Goal: Task Accomplishment & Management: Complete application form

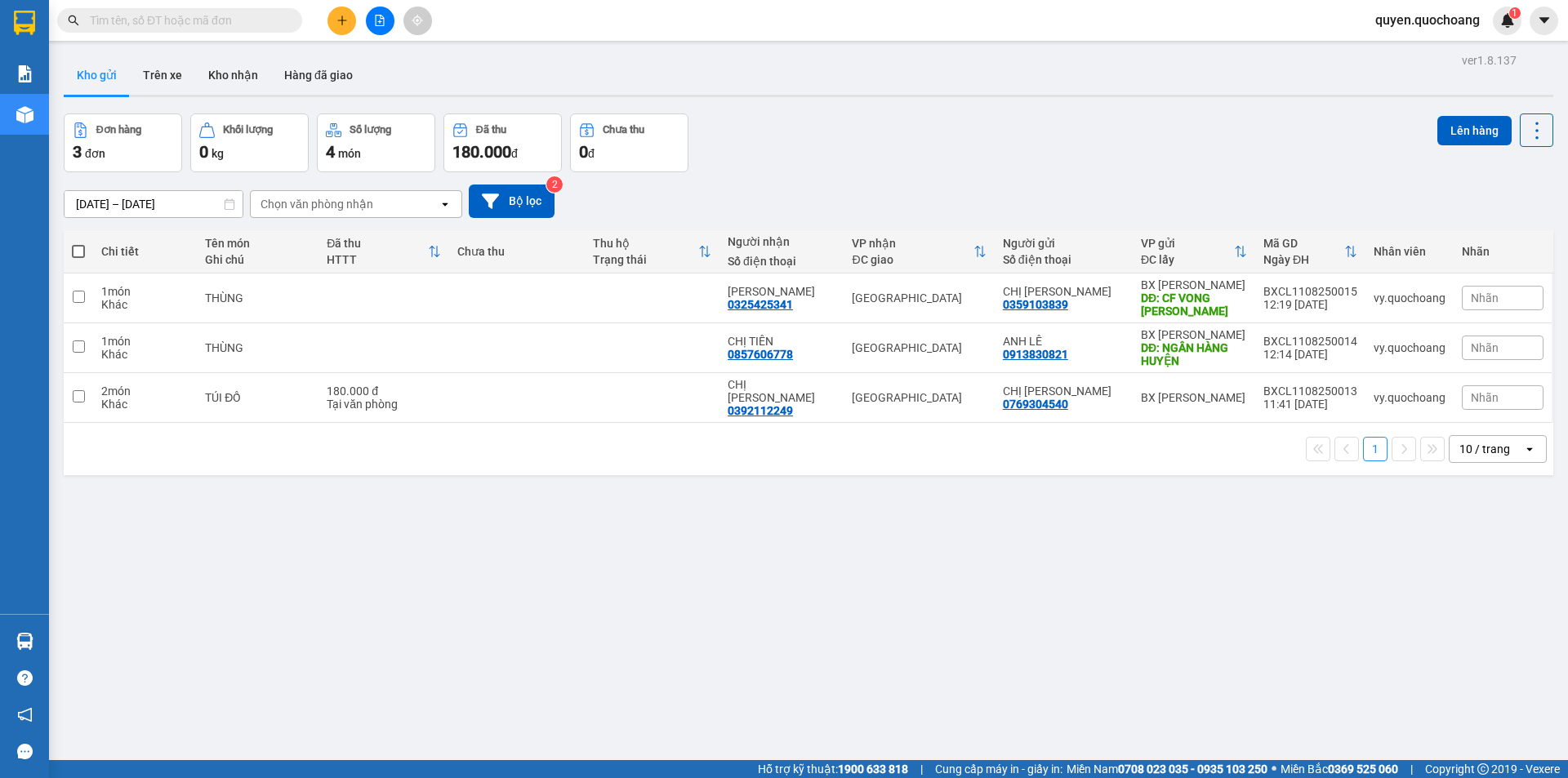
click at [359, 15] on div at bounding box center [379, 21] width 123 height 28
click at [350, 23] on button at bounding box center [341, 21] width 28 height 28
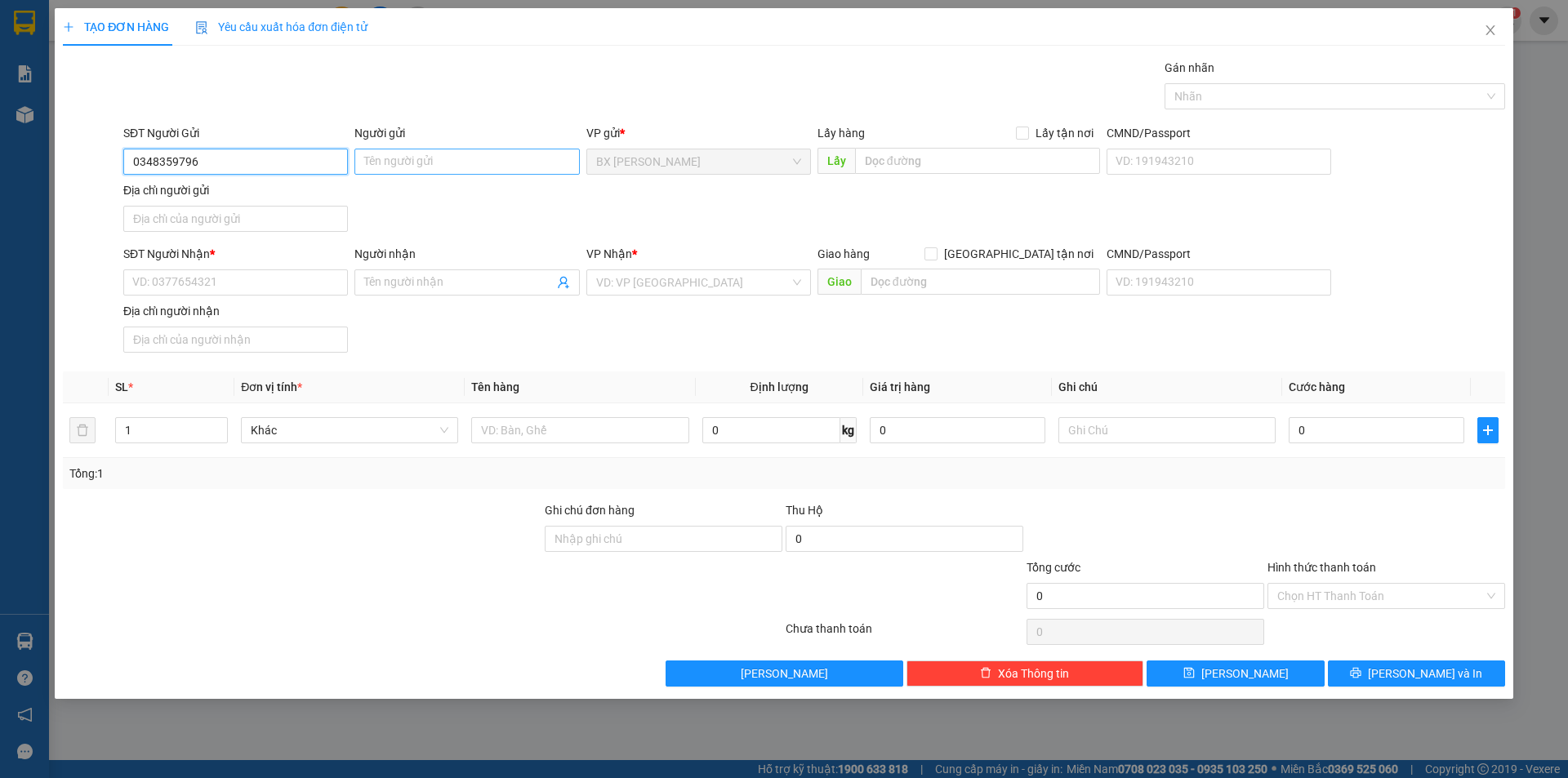
type input "0348359796"
click at [444, 165] on input "Người gửi" at bounding box center [467, 161] width 225 height 26
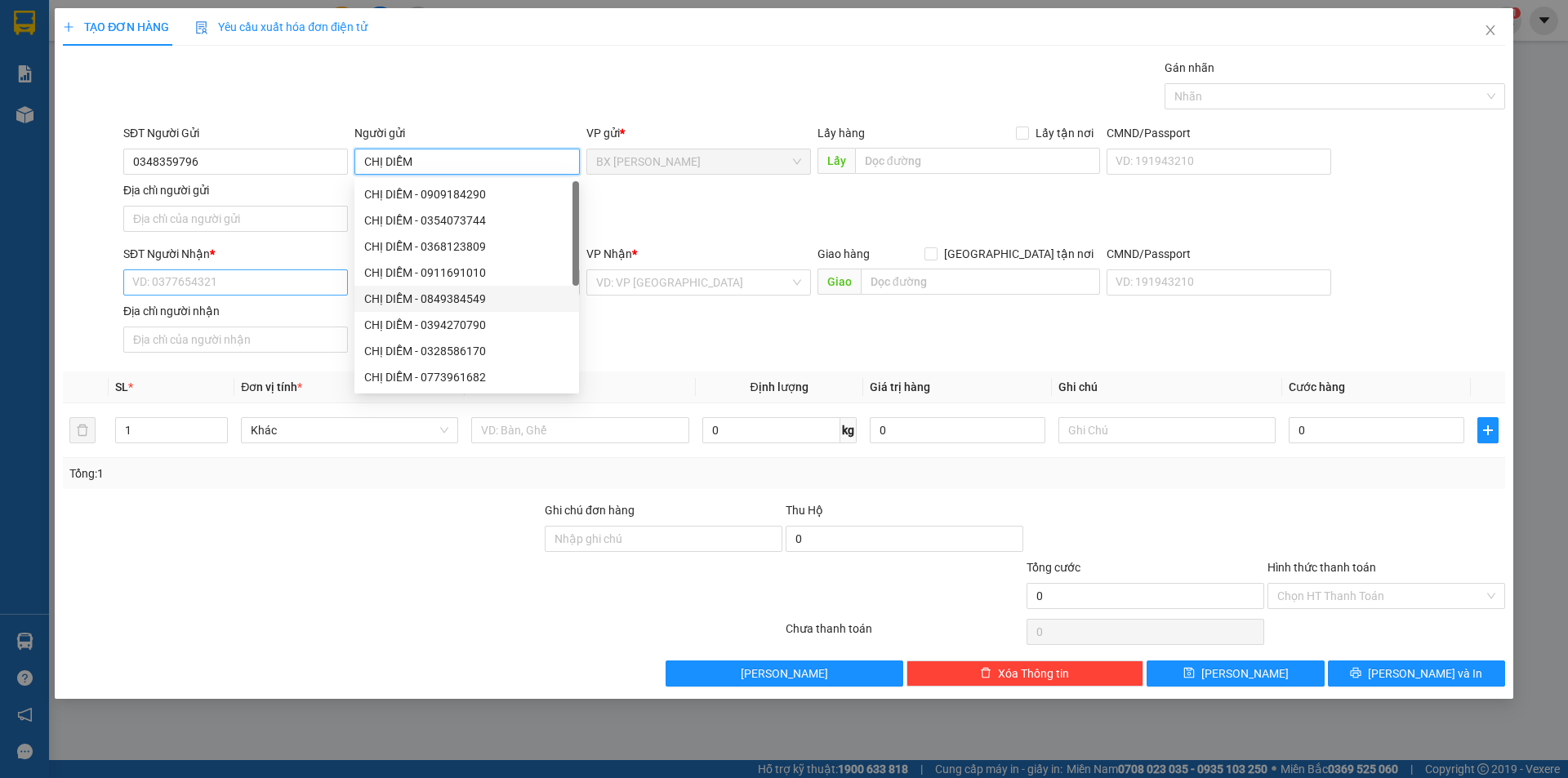
type input "CHỊ DIỄM"
click at [288, 283] on input "SĐT Người Nhận *" at bounding box center [236, 282] width 225 height 26
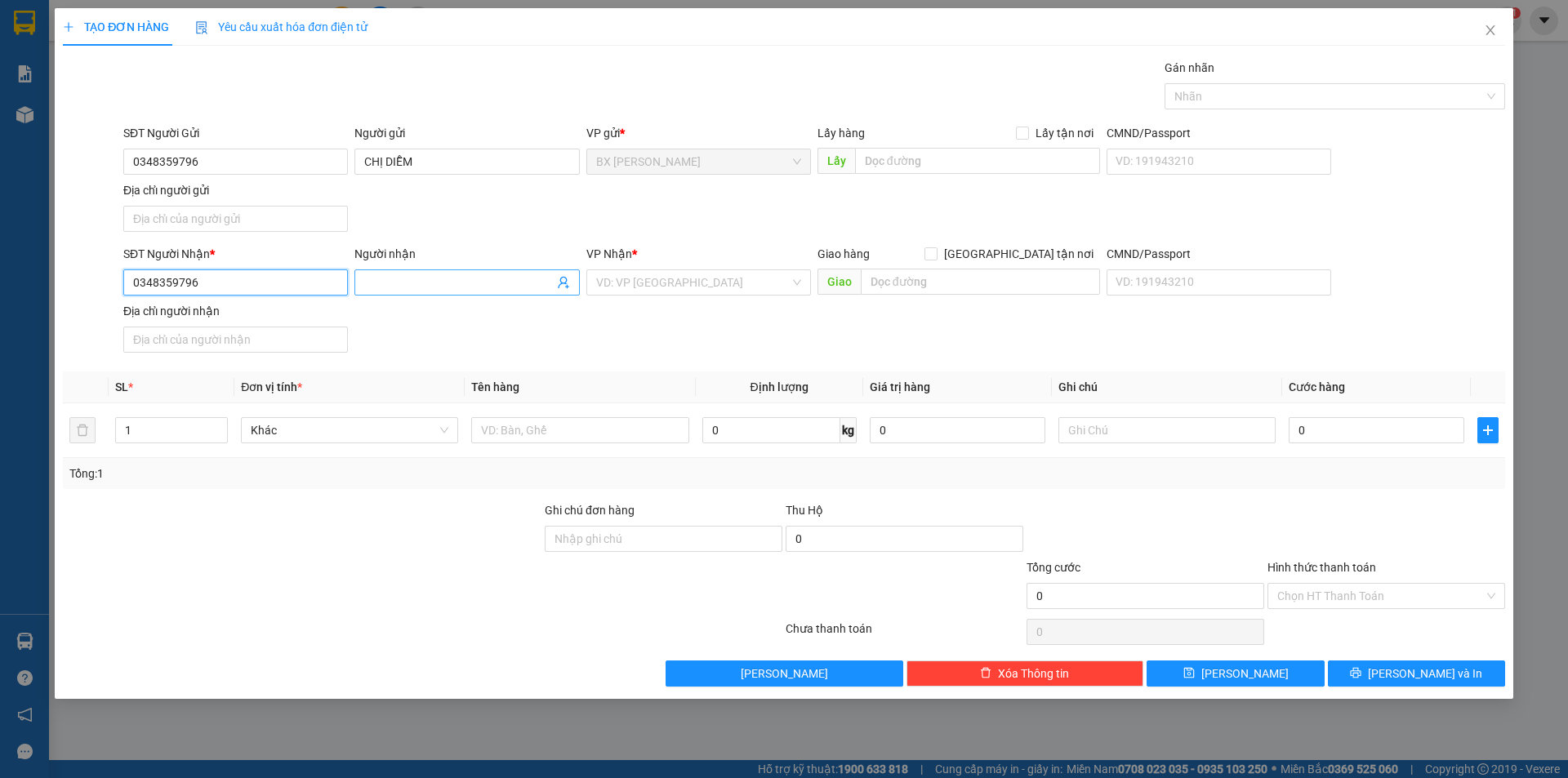
type input "0348359796"
click at [417, 286] on input "Người nhận" at bounding box center [459, 282] width 189 height 18
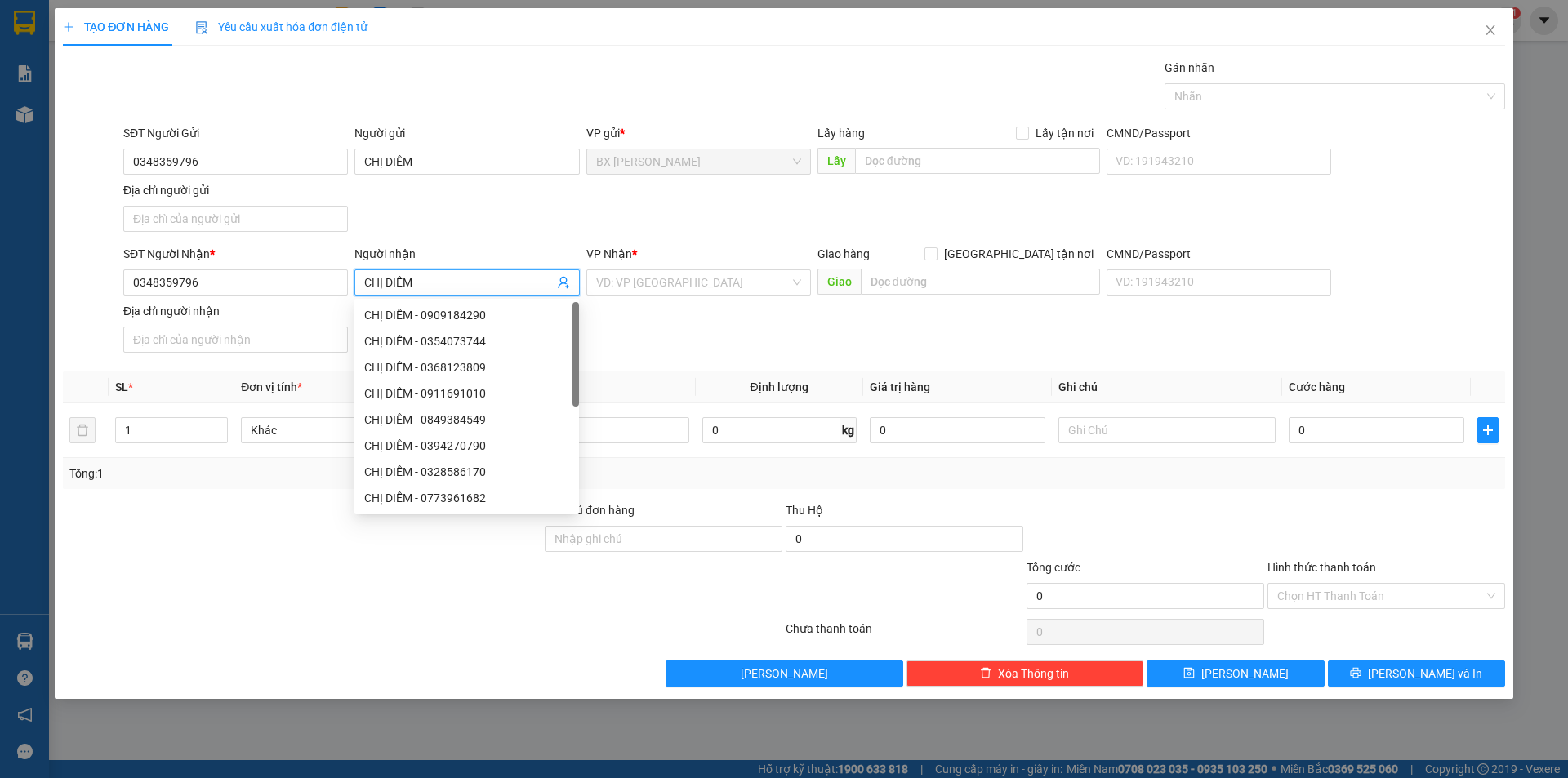
type input "CHỊ DIỄM"
drag, startPoint x: 647, startPoint y: 303, endPoint x: 666, endPoint y: 286, distance: 25.5
click at [647, 302] on div "SĐT Người Nhận * 0348359796 Người nhận CHỊ DIỄM VP Nhận * VD: VP [GEOGRAPHIC_DA…" at bounding box center [814, 302] width 1388 height 114
click at [666, 286] on input "search" at bounding box center [693, 282] width 194 height 25
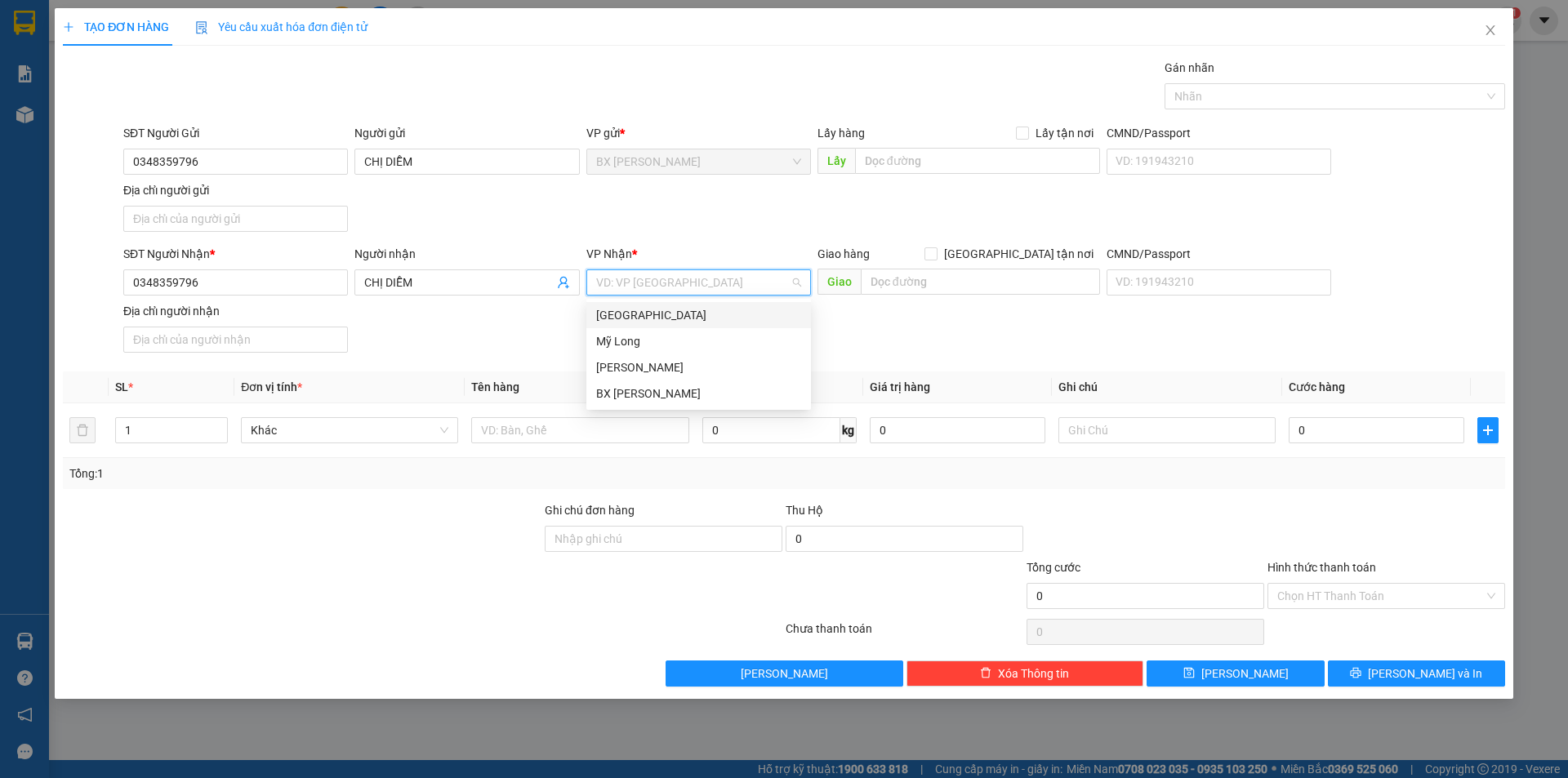
click at [658, 322] on div "[GEOGRAPHIC_DATA]" at bounding box center [698, 315] width 205 height 18
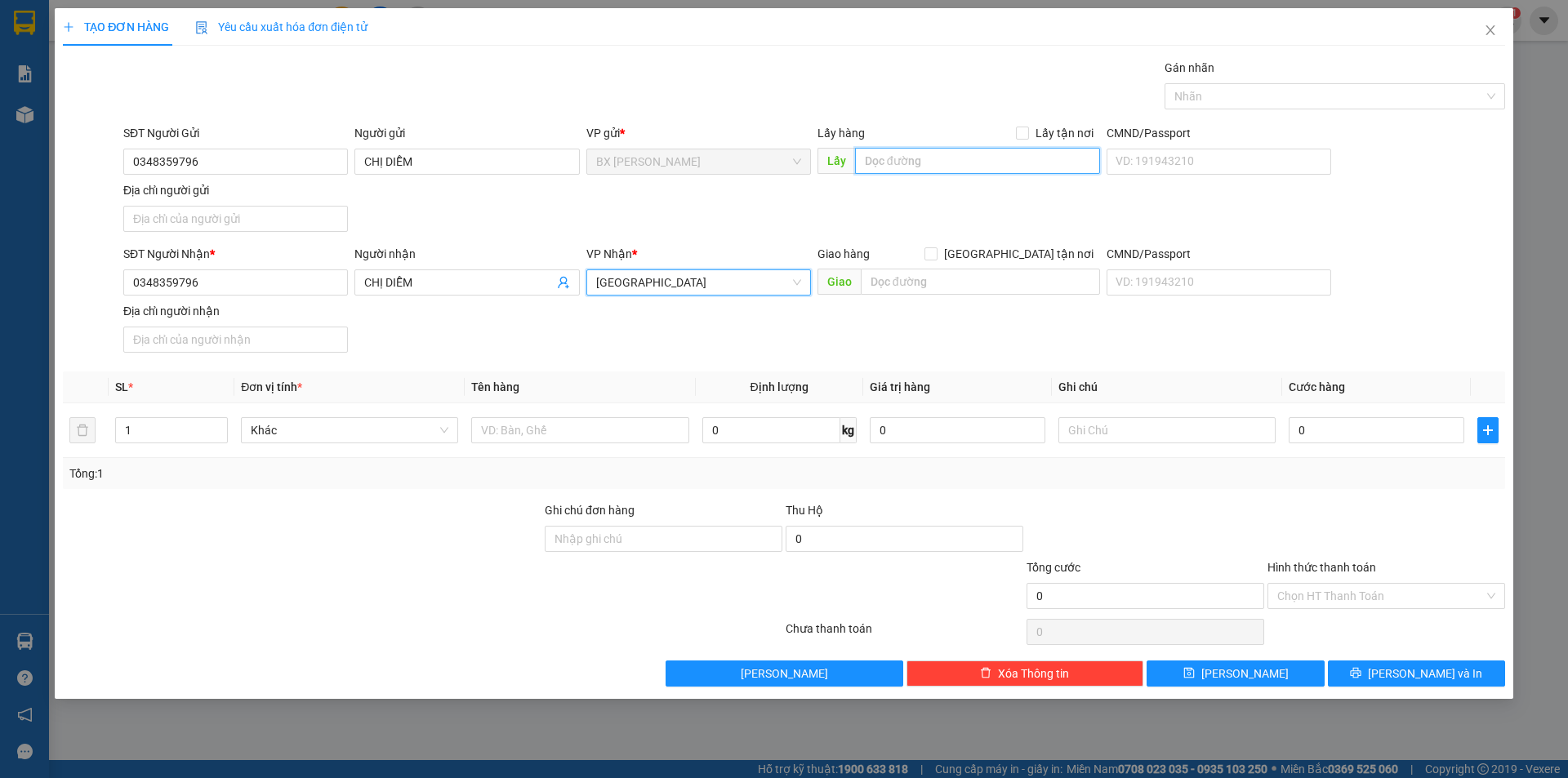
click at [904, 164] on input "text" at bounding box center [978, 160] width 245 height 26
type input "CX ANH TUẤN"
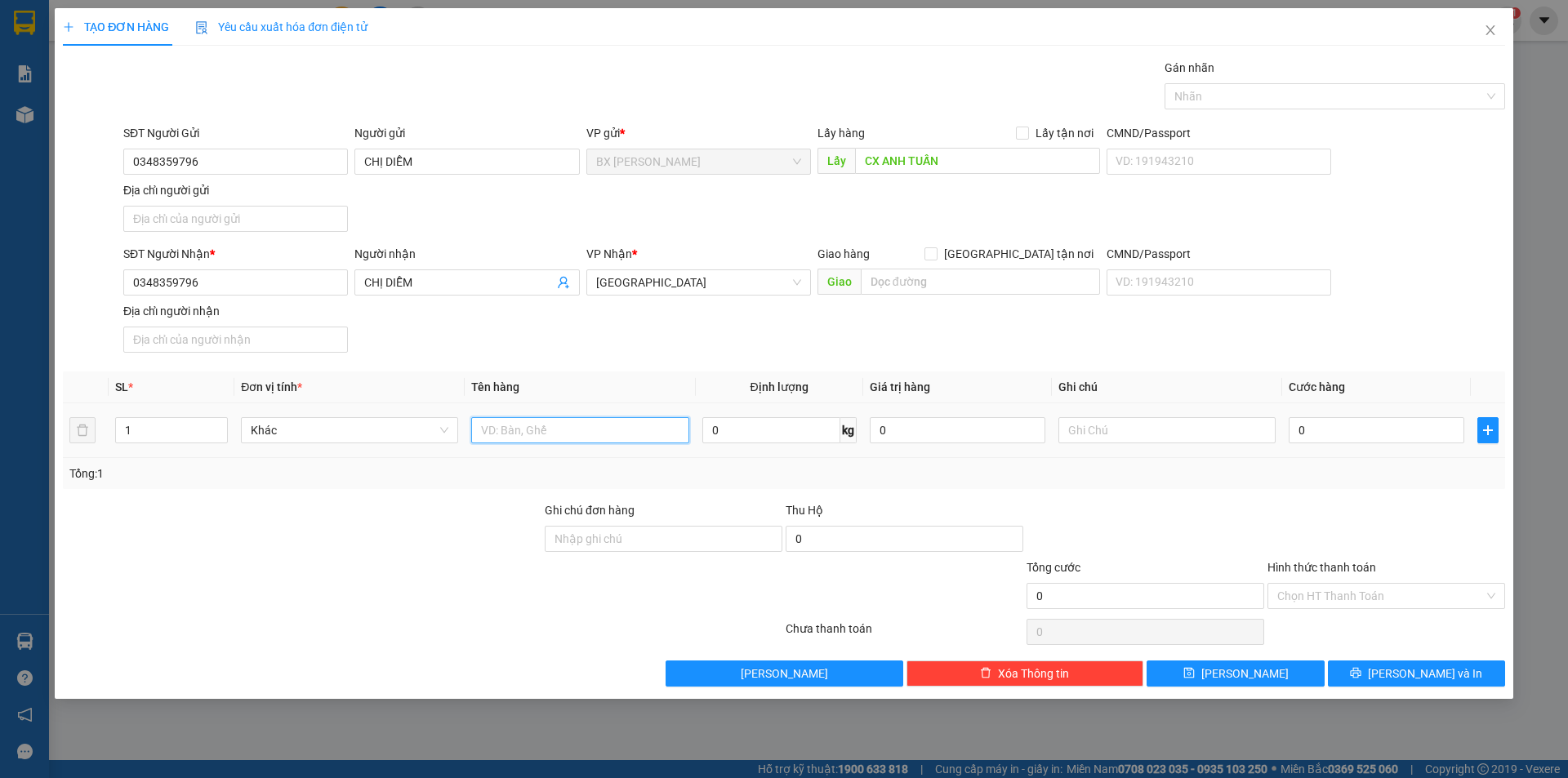
click at [536, 426] on input "text" at bounding box center [579, 430] width 217 height 26
type input "BỌC"
click at [1377, 664] on button "[PERSON_NAME] và In" at bounding box center [1416, 673] width 178 height 26
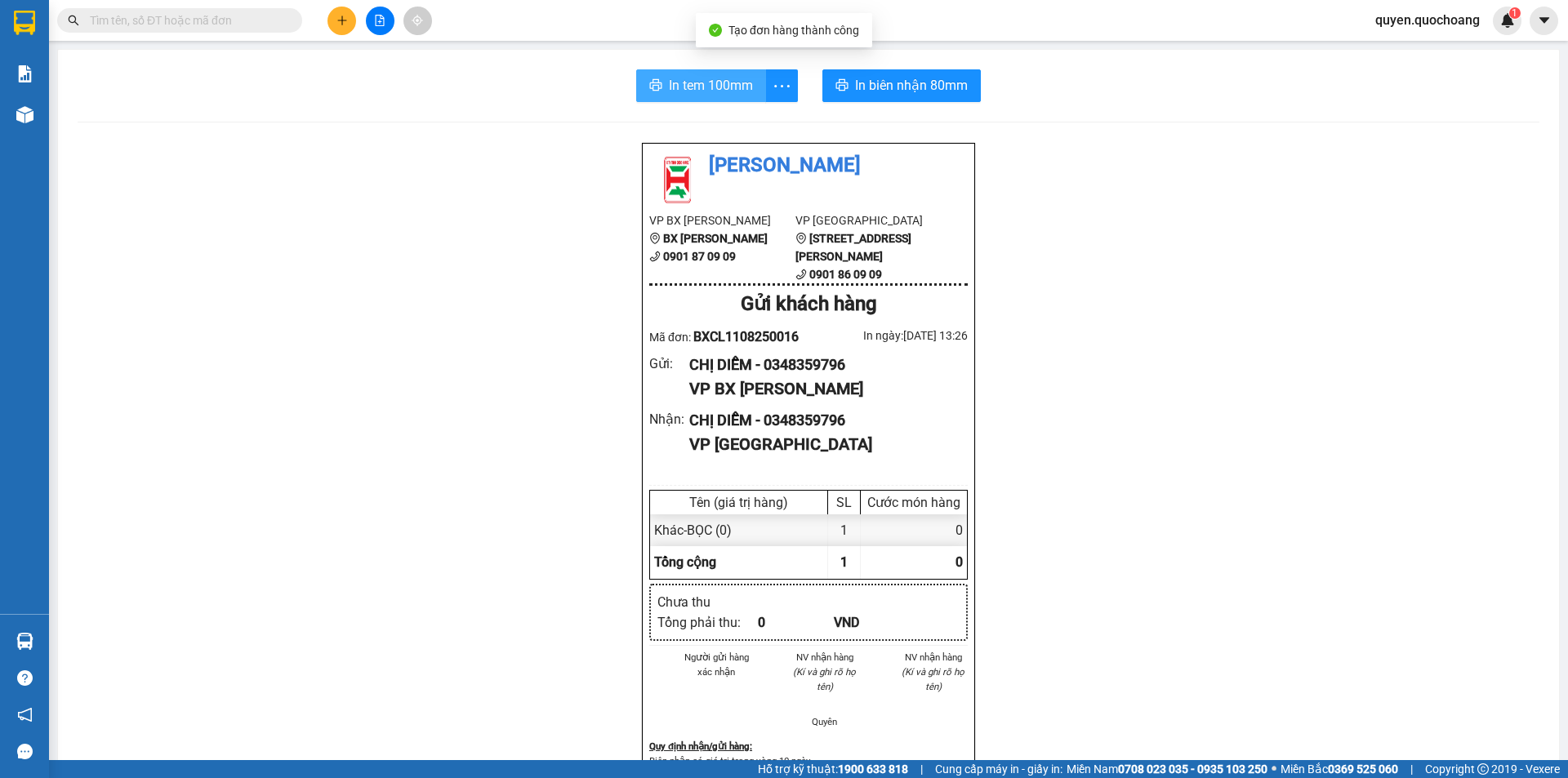
click at [674, 93] on span "In tem 100mm" at bounding box center [711, 86] width 84 height 21
